Goal: Find contact information: Find contact information

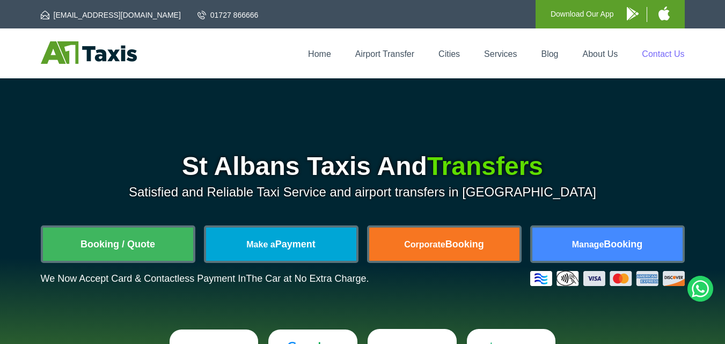
click at [667, 55] on link "Contact Us" at bounding box center [663, 53] width 42 height 9
